Goal: Task Accomplishment & Management: Manage account settings

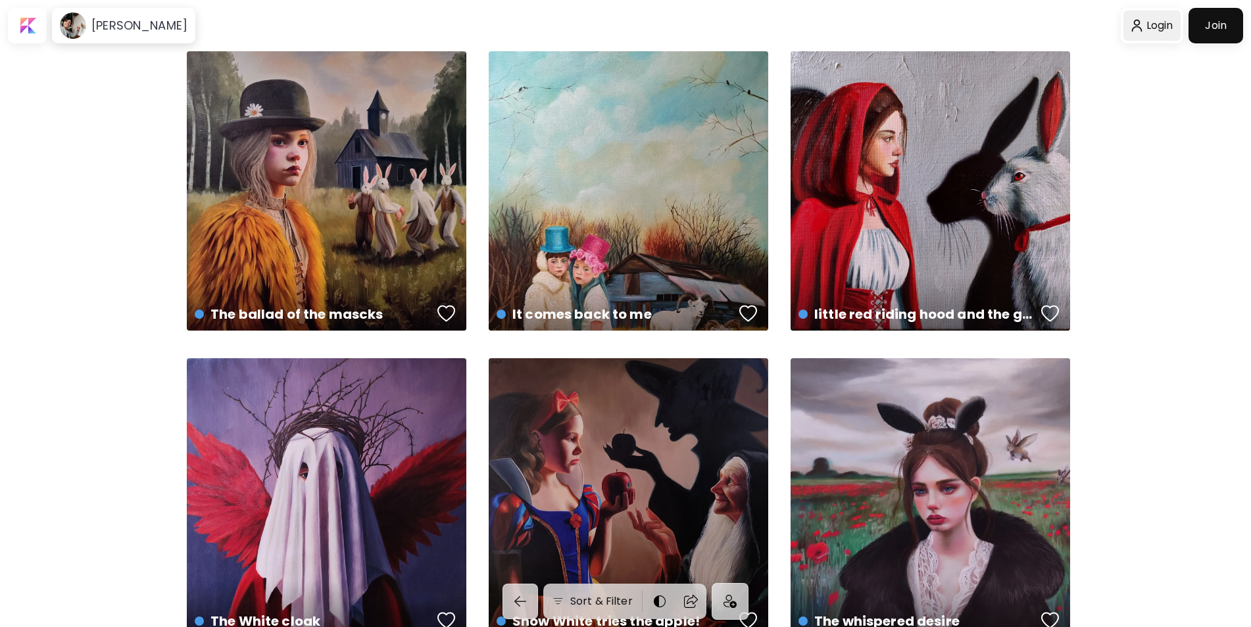
click at [1163, 22] on div at bounding box center [1151, 26] width 57 height 30
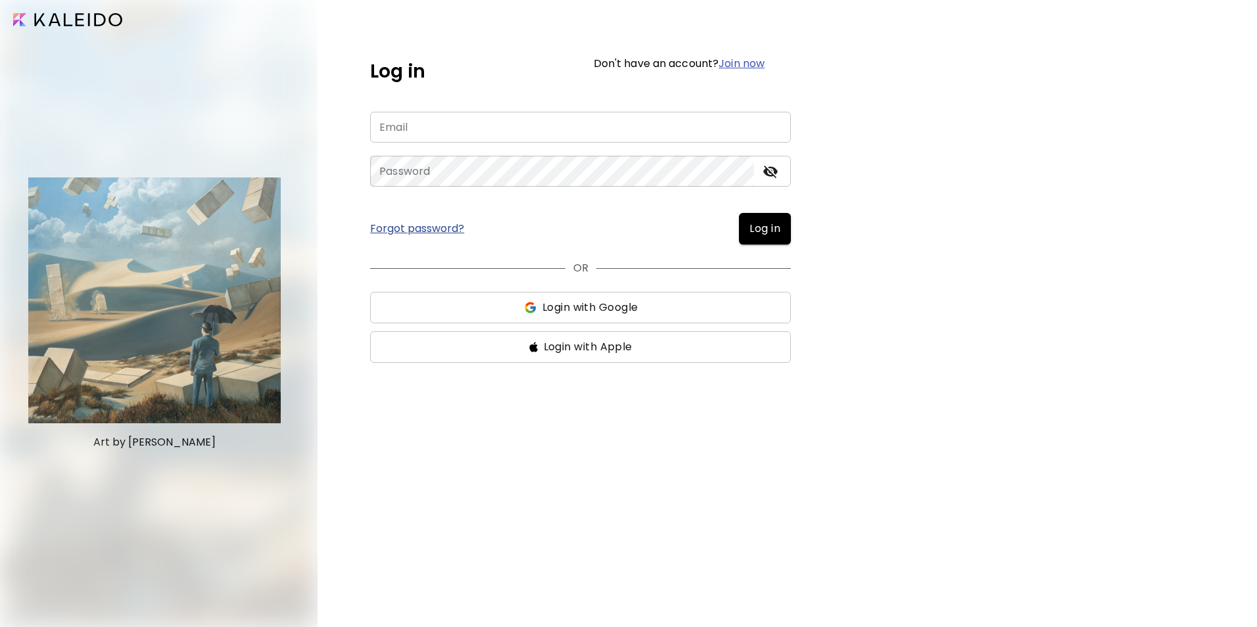
type input "**********"
click at [775, 234] on span "Log in" at bounding box center [765, 229] width 31 height 16
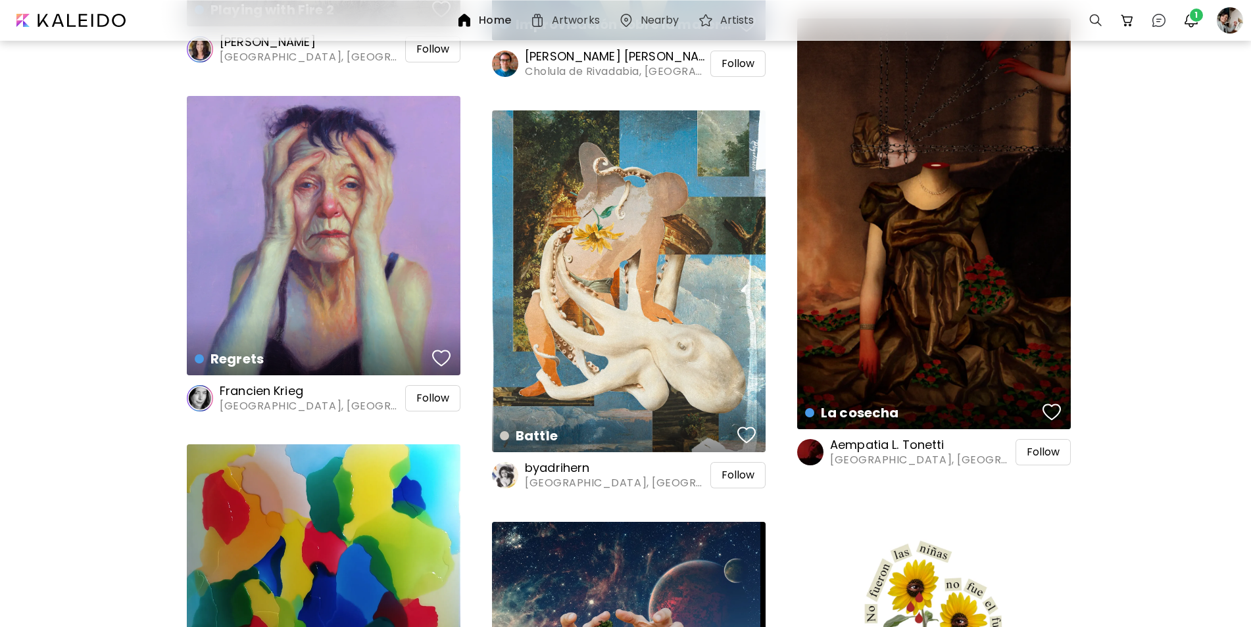
scroll to position [2367, 0]
